Goal: Task Accomplishment & Management: Manage account settings

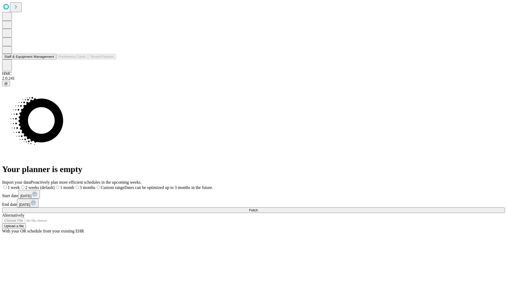
click at [49, 59] on button "Staff & Equipment Management" at bounding box center [29, 57] width 54 height 6
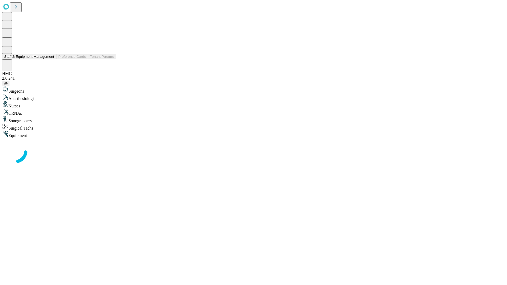
click at [49, 59] on button "Staff & Equipment Management" at bounding box center [29, 57] width 54 height 6
